Goal: Transaction & Acquisition: Purchase product/service

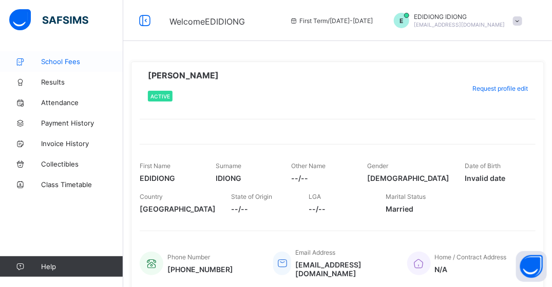
click at [68, 55] on link "School Fees" at bounding box center [61, 61] width 123 height 21
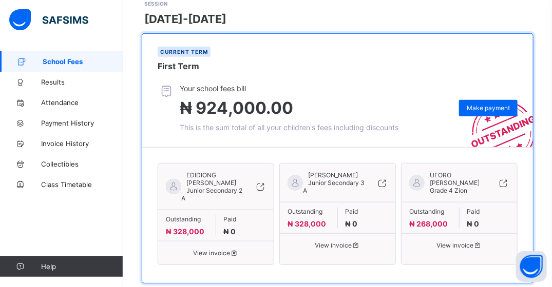
scroll to position [172, 0]
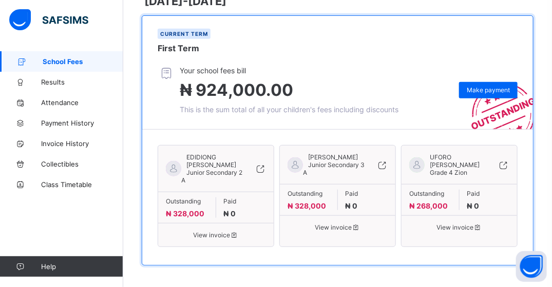
click at [225, 184] on div "EDIDIONG [PERSON_NAME] Junior Secondary 2 A" at bounding box center [215, 172] width 115 height 38
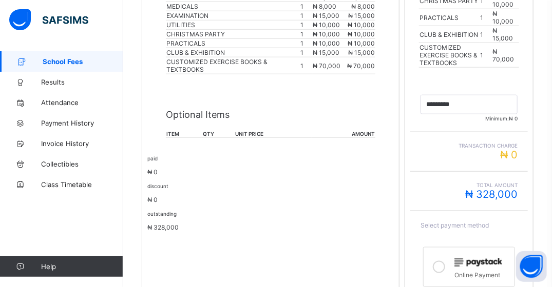
scroll to position [368, 0]
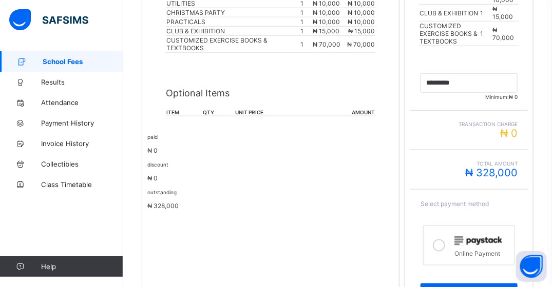
click at [205, 95] on div "Optional Items item qty unit price amount" at bounding box center [270, 97] width 209 height 59
click at [163, 88] on div "invoice for EDIDIONG [PERSON_NAME] class. session [DATE]-[DATE] term First Term…" at bounding box center [271, 85] width 258 height 469
click at [168, 185] on div "invoice for EDIDIONG [PERSON_NAME] class. session [DATE]-[DATE] term First Term…" at bounding box center [271, 85] width 258 height 469
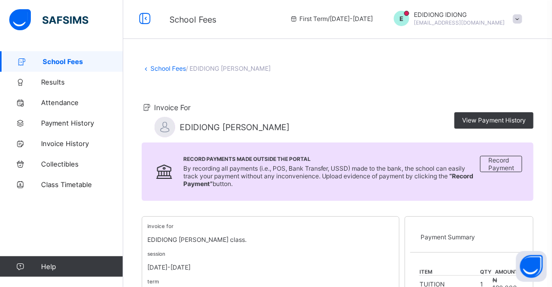
scroll to position [0, 0]
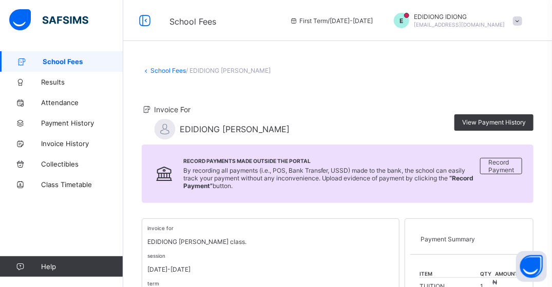
click at [171, 73] on link "School Fees" at bounding box center [167, 71] width 35 height 8
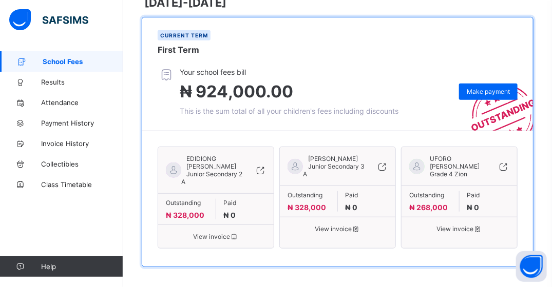
scroll to position [172, 0]
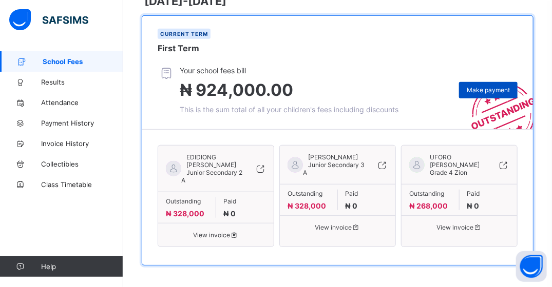
click at [475, 91] on span "Make payment" at bounding box center [488, 90] width 43 height 8
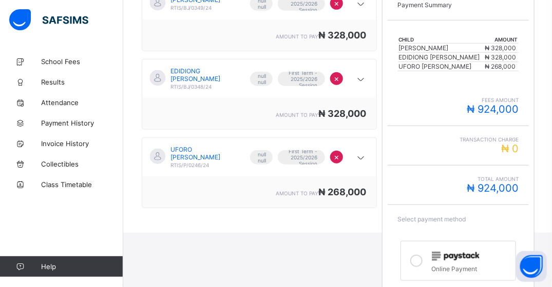
scroll to position [105, 0]
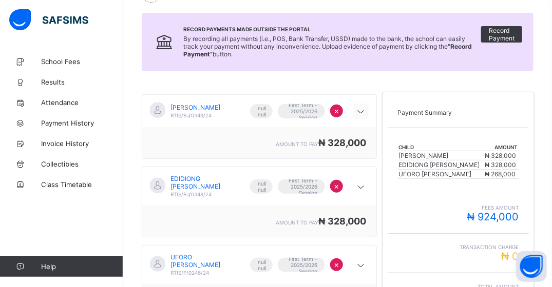
click at [360, 111] on icon at bounding box center [361, 112] width 12 height 10
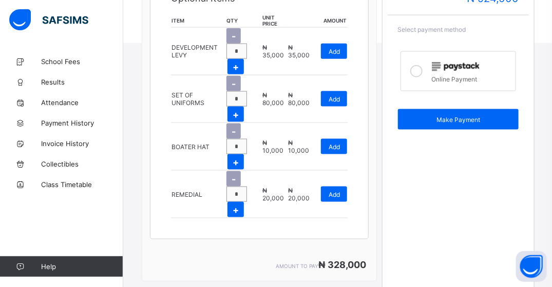
scroll to position [464, 0]
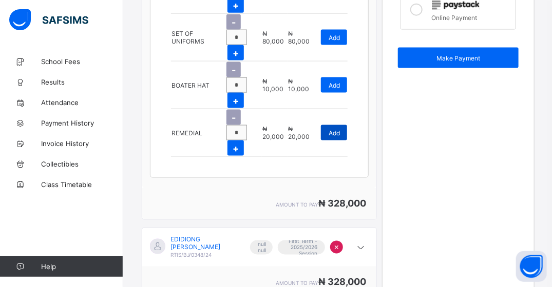
click at [338, 129] on span "Add" at bounding box center [334, 133] width 11 height 8
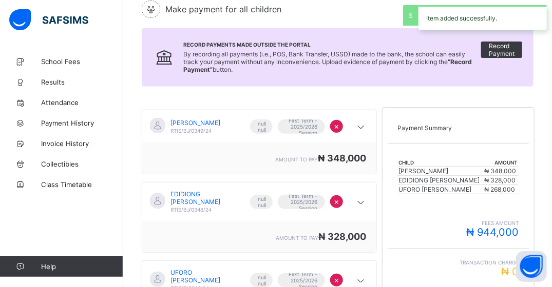
scroll to position [53, 0]
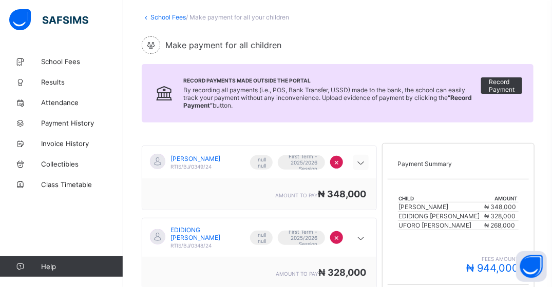
click at [364, 165] on icon at bounding box center [361, 163] width 12 height 10
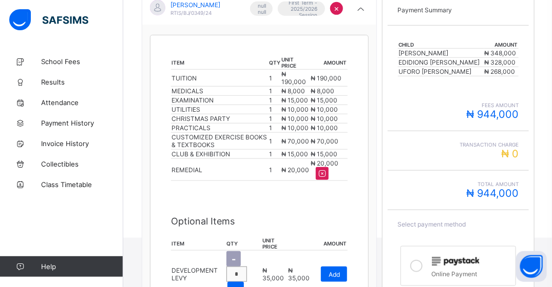
scroll to position [156, 0]
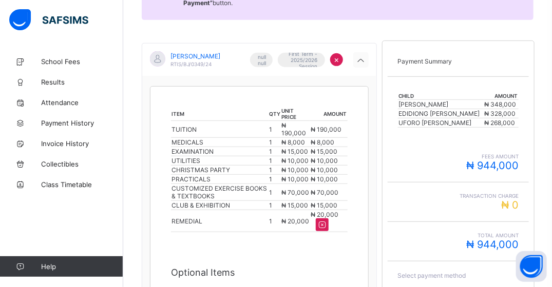
click at [364, 61] on icon at bounding box center [361, 60] width 12 height 10
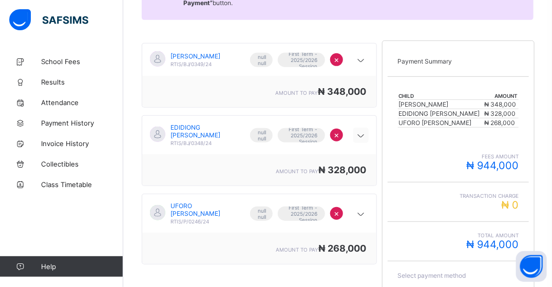
click at [366, 139] on icon at bounding box center [361, 136] width 12 height 10
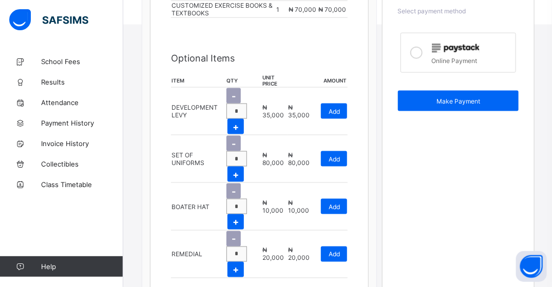
scroll to position [464, 0]
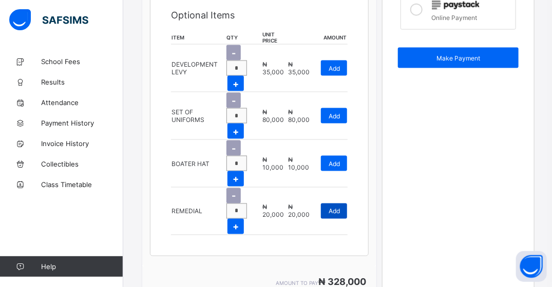
click at [340, 208] on span "Add" at bounding box center [334, 212] width 11 height 8
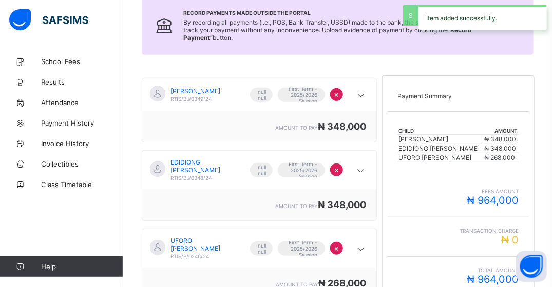
scroll to position [105, 0]
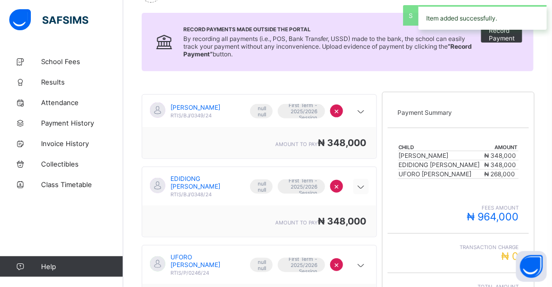
click at [362, 188] on icon at bounding box center [361, 187] width 12 height 10
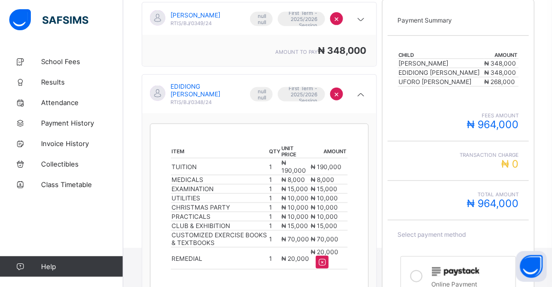
scroll to position [156, 0]
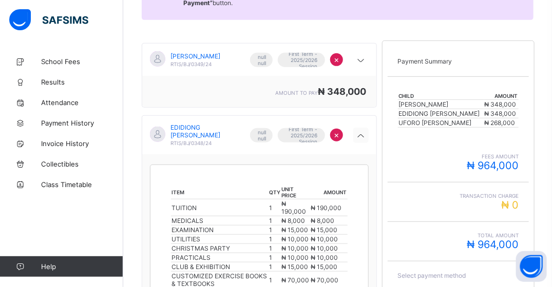
click at [367, 141] on icon at bounding box center [361, 136] width 12 height 10
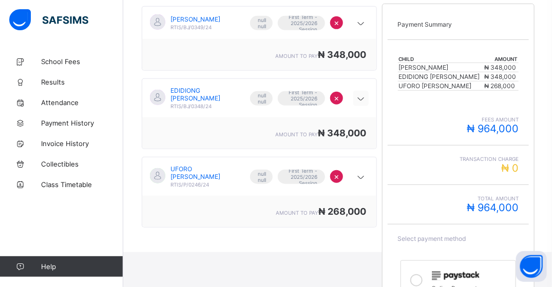
scroll to position [259, 0]
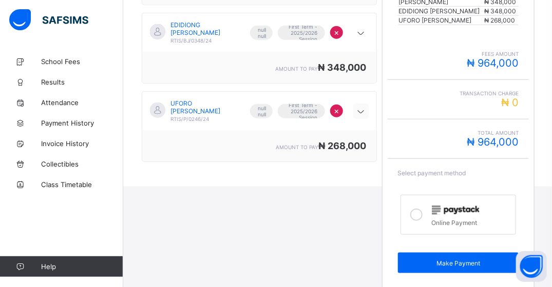
click at [367, 115] on icon at bounding box center [361, 112] width 12 height 10
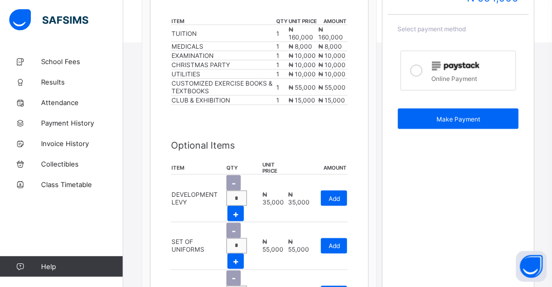
scroll to position [409, 0]
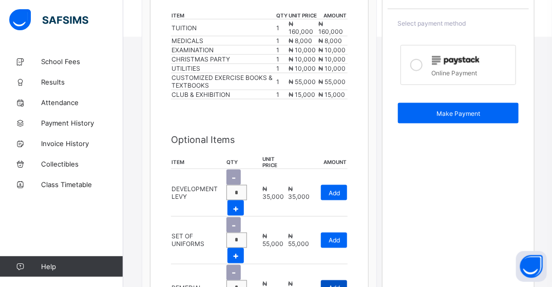
click at [338, 285] on span "Add" at bounding box center [334, 289] width 11 height 8
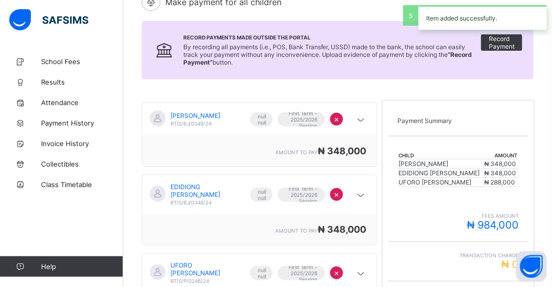
scroll to position [259, 0]
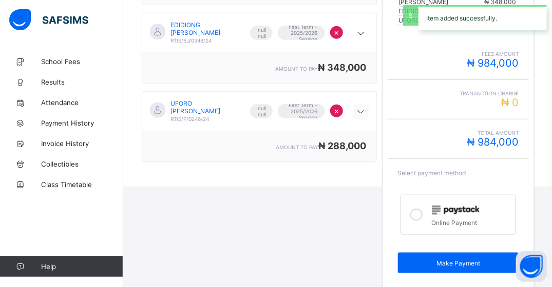
click at [367, 113] on icon at bounding box center [361, 112] width 12 height 10
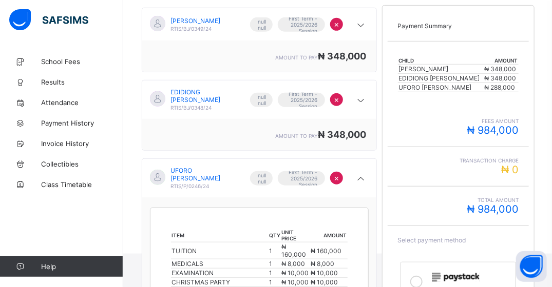
scroll to position [193, 0]
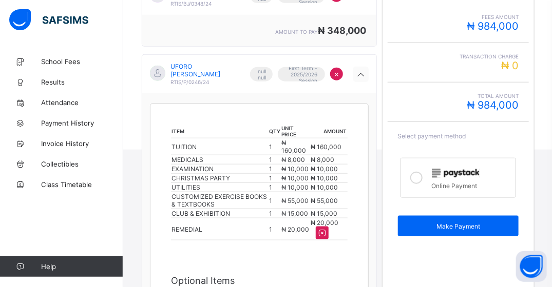
click at [364, 77] on icon at bounding box center [361, 75] width 12 height 10
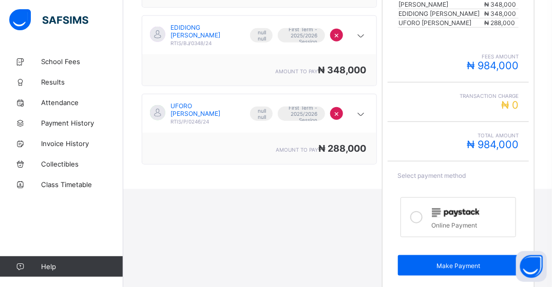
scroll to position [259, 0]
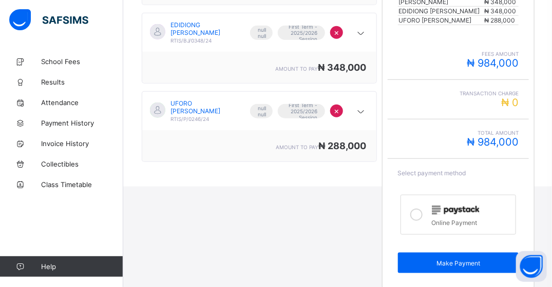
click at [415, 209] on icon at bounding box center [416, 215] width 12 height 12
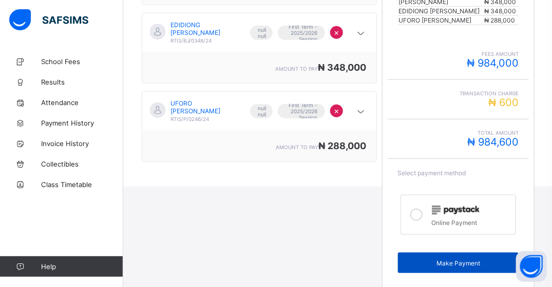
click at [480, 260] on span "Make Payment" at bounding box center [459, 264] width 106 height 8
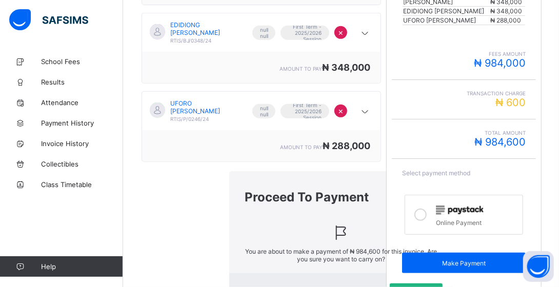
click at [398, 287] on span "Yes, Proceed" at bounding box center [416, 292] width 37 height 8
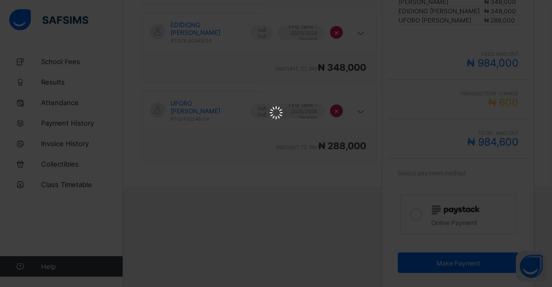
scroll to position [0, 0]
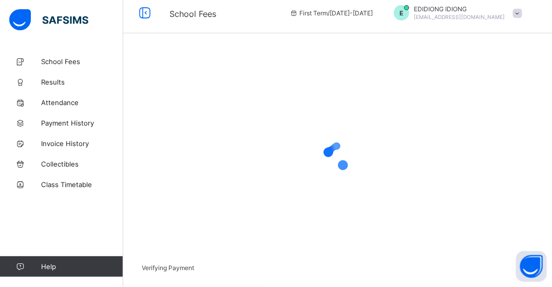
scroll to position [83, 0]
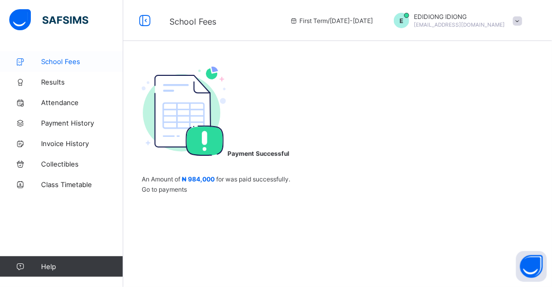
click at [85, 64] on span "School Fees" at bounding box center [82, 61] width 82 height 8
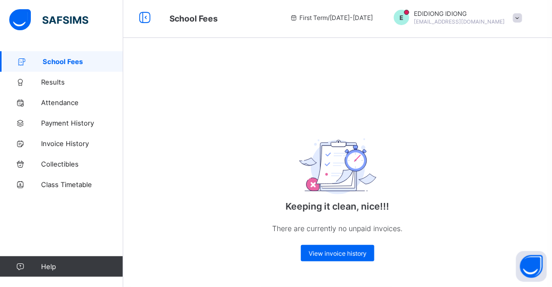
scroll to position [4, 0]
click at [350, 253] on span "View invoice history" at bounding box center [337, 254] width 58 height 8
click at [59, 127] on span "Payment History" at bounding box center [82, 123] width 82 height 8
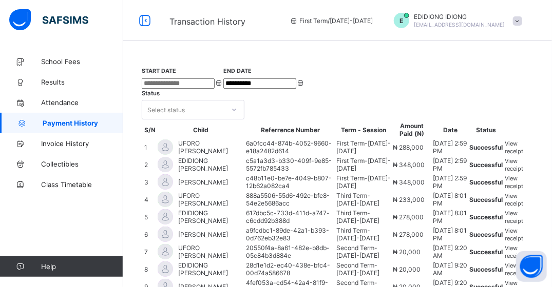
click at [524, 155] on span "View receipt" at bounding box center [514, 147] width 18 height 15
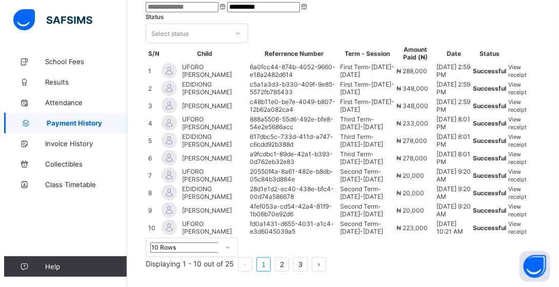
scroll to position [103, 0]
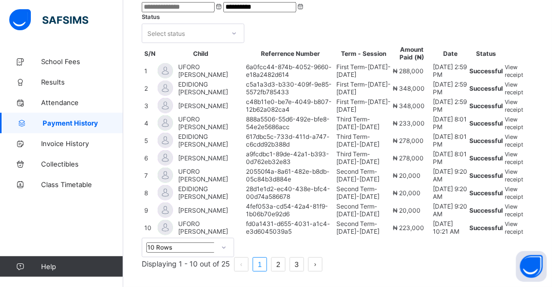
click at [524, 96] on span "View receipt" at bounding box center [514, 88] width 18 height 15
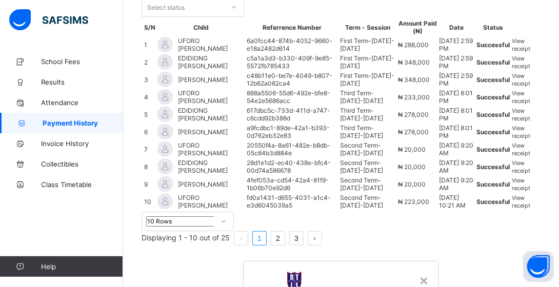
click at [419, 272] on div "×" at bounding box center [424, 280] width 10 height 17
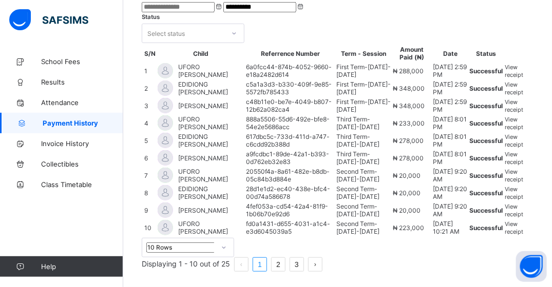
click at [524, 113] on span "View receipt" at bounding box center [514, 106] width 18 height 15
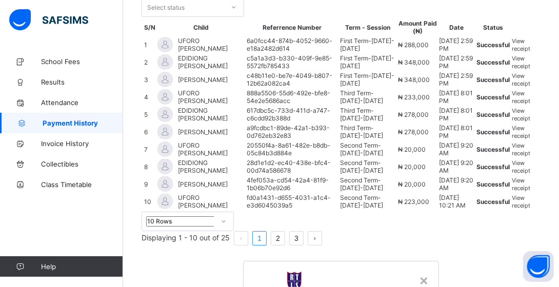
scroll to position [106, 0]
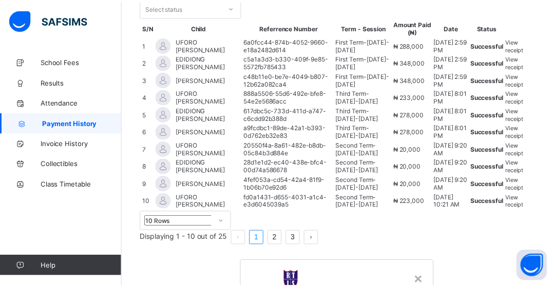
scroll to position [0, 0]
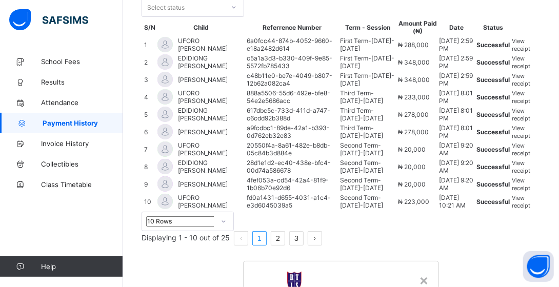
click at [273, 267] on div "REDEEMER TEAP INTERNATIONAL SCHOOL" at bounding box center [341, 291] width 185 height 48
click at [419, 272] on div "×" at bounding box center [424, 280] width 10 height 17
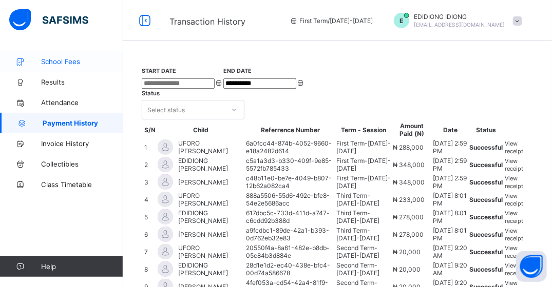
click at [64, 61] on span "School Fees" at bounding box center [82, 61] width 82 height 8
